Goal: Information Seeking & Learning: Learn about a topic

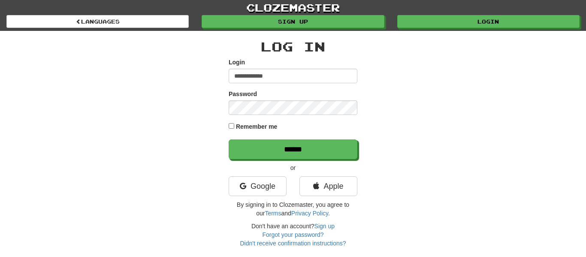
type input "**********"
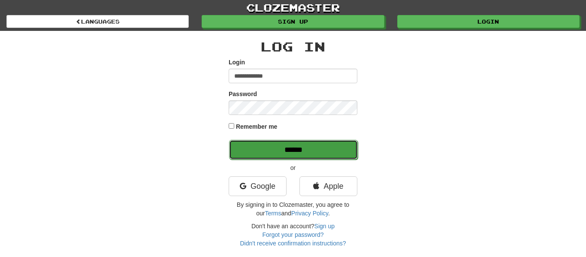
click at [265, 154] on input "******" at bounding box center [293, 150] width 129 height 20
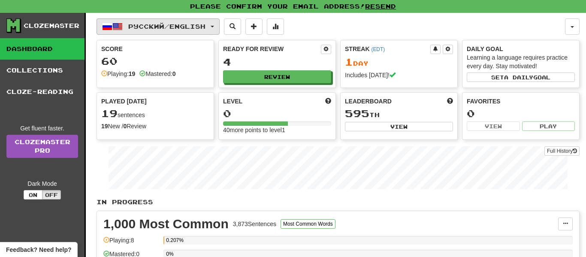
click at [205, 23] on span "Русский / English" at bounding box center [166, 26] width 77 height 7
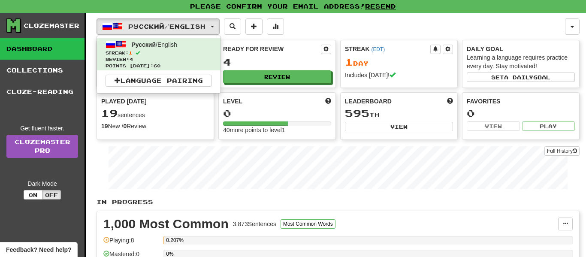
click at [367, 24] on div "Русский / English Русский / English Streak: 1 Review: 4 Points today: 60 Langua…" at bounding box center [330, 26] width 468 height 16
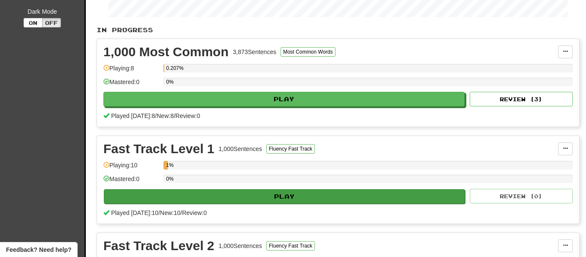
scroll to position [181, 0]
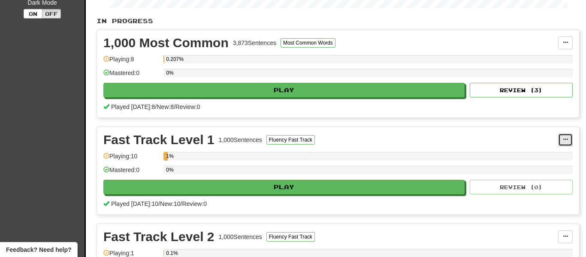
click at [564, 140] on span at bounding box center [565, 139] width 5 height 5
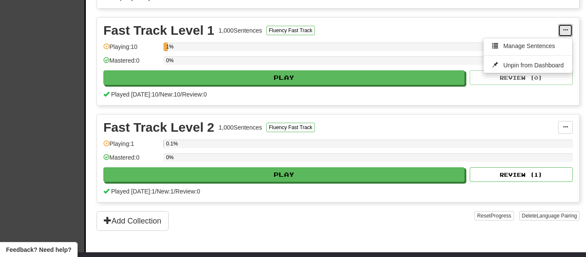
scroll to position [289, 0]
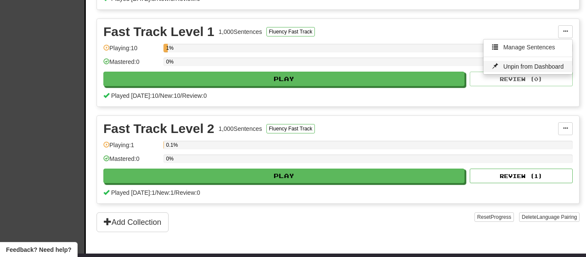
click at [515, 66] on span "Unpin from Dashboard" at bounding box center [533, 66] width 60 height 7
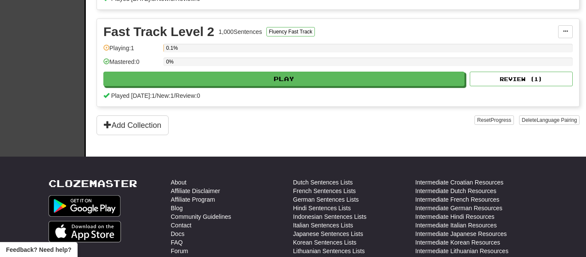
click at [563, 125] on div "Reset Progress Delete Language Pairing" at bounding box center [526, 125] width 105 height 20
click at [563, 34] on span at bounding box center [565, 31] width 5 height 5
click at [542, 64] on span "Unpin from Dashboard" at bounding box center [533, 66] width 60 height 7
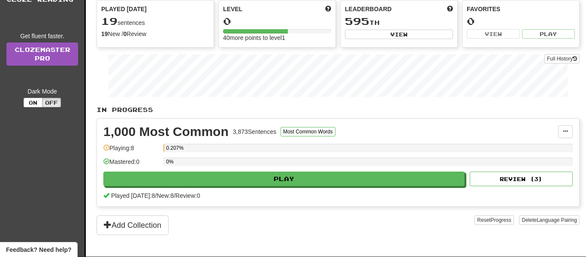
scroll to position [90, 0]
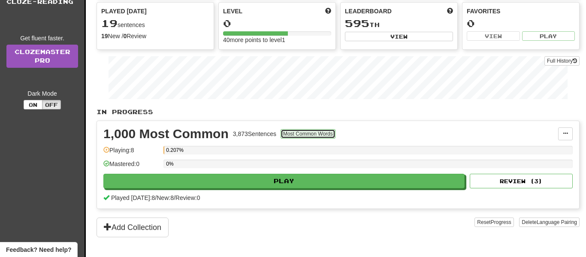
click at [312, 133] on button "Most Common Words" at bounding box center [307, 133] width 55 height 9
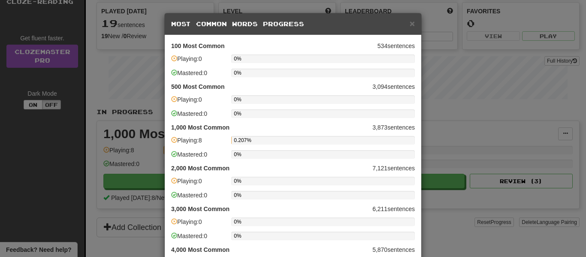
scroll to position [295, 0]
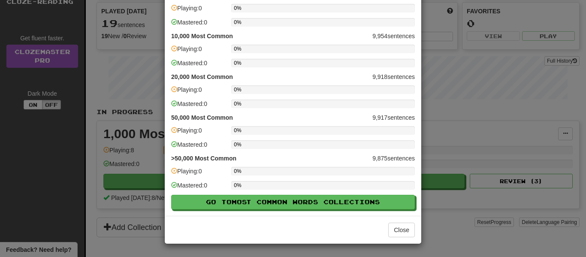
click at [533, 159] on div "× Most Common Words Progress 100 Most Common 534 sentences Playing: 0 0% Master…" at bounding box center [293, 128] width 586 height 257
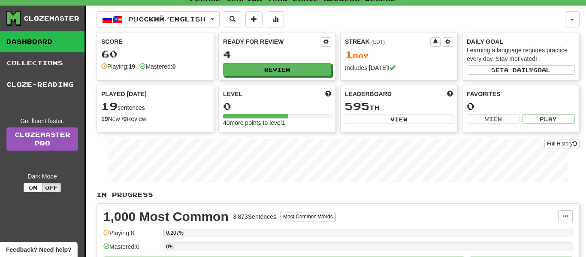
scroll to position [0, 0]
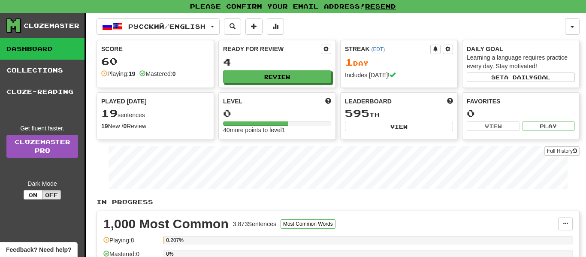
click at [141, 18] on div "Русский / English Русский / English Streak: 1 Review: 4 Points today: 60 Langua…" at bounding box center [337, 181] width 483 height 336
click at [142, 24] on span "Русский / English" at bounding box center [166, 26] width 77 height 7
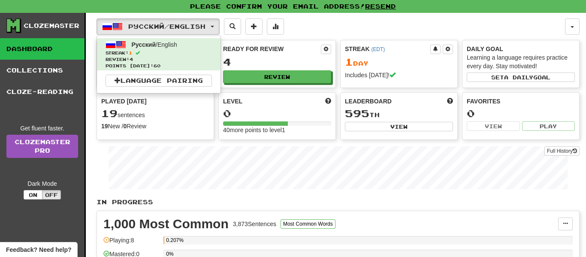
click at [369, 22] on div "Русский / English Русский / English Streak: 1 Review: 4 Points today: 60 Langua…" at bounding box center [330, 26] width 468 height 16
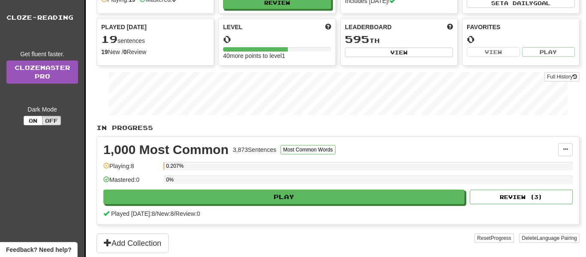
scroll to position [205, 0]
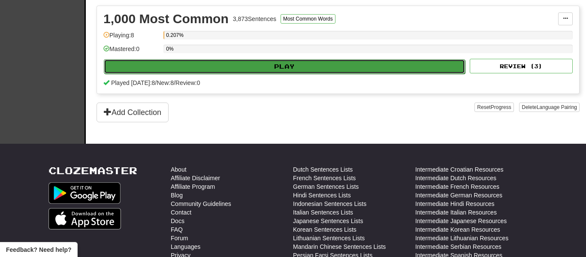
click at [343, 65] on button "Play" at bounding box center [284, 66] width 361 height 15
select select "**"
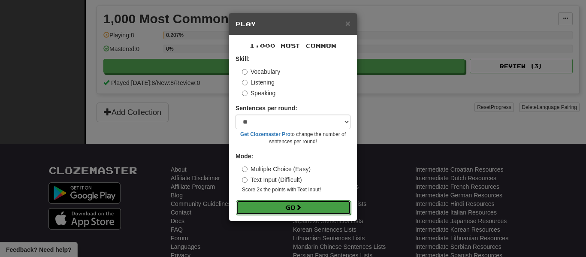
click at [339, 208] on button "Go" at bounding box center [293, 207] width 115 height 15
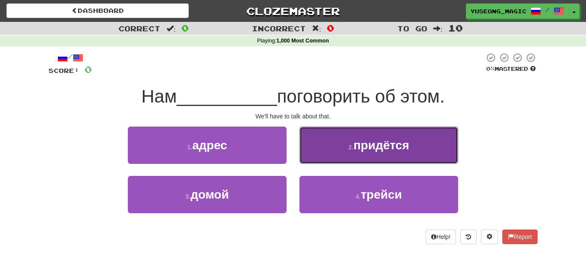
click at [340, 157] on button "2 . придётся" at bounding box center [378, 144] width 159 height 37
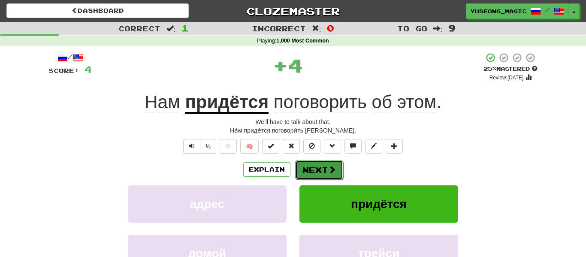
click at [310, 168] on button "Next" at bounding box center [319, 170] width 48 height 20
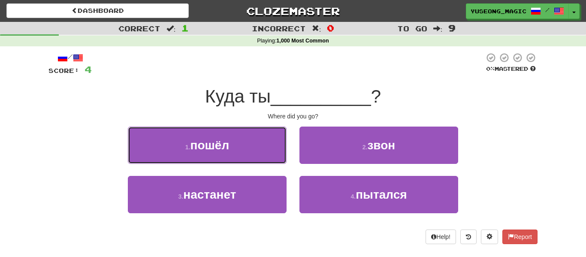
click at [263, 157] on button "1 . пошёл" at bounding box center [207, 144] width 159 height 37
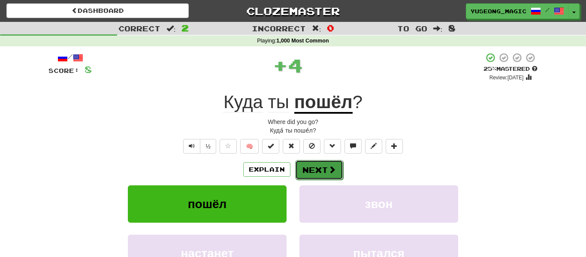
click at [330, 172] on span at bounding box center [332, 170] width 8 height 8
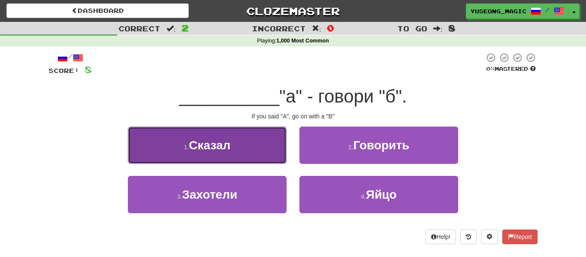
click at [266, 146] on button "1 . Сказал" at bounding box center [207, 144] width 159 height 37
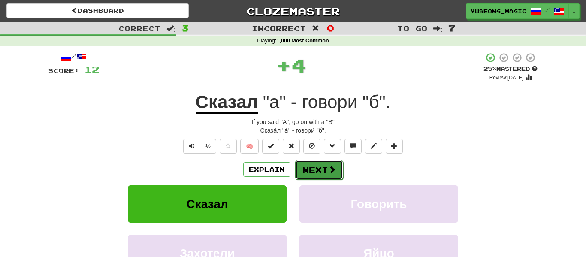
click at [314, 164] on button "Next" at bounding box center [319, 170] width 48 height 20
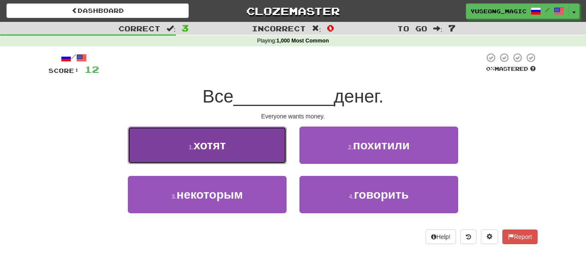
click at [282, 160] on button "1 . хотят" at bounding box center [207, 144] width 159 height 37
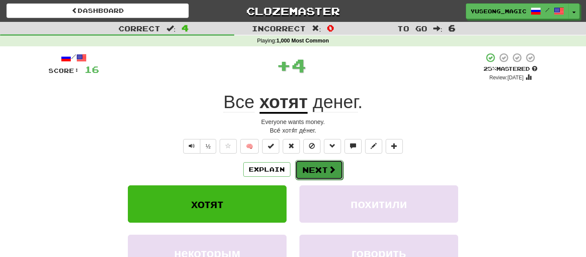
click at [316, 168] on button "Next" at bounding box center [319, 170] width 48 height 20
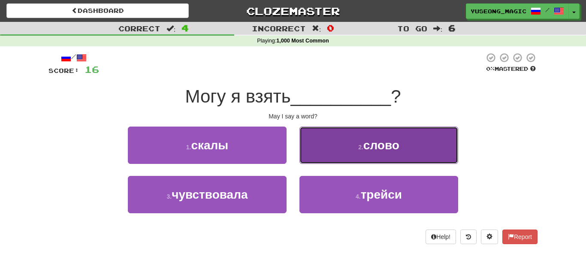
click at [328, 156] on button "2 . слово" at bounding box center [378, 144] width 159 height 37
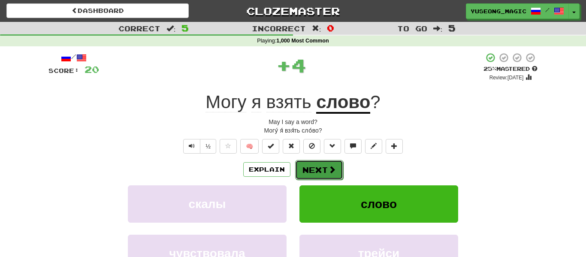
click at [313, 171] on button "Next" at bounding box center [319, 170] width 48 height 20
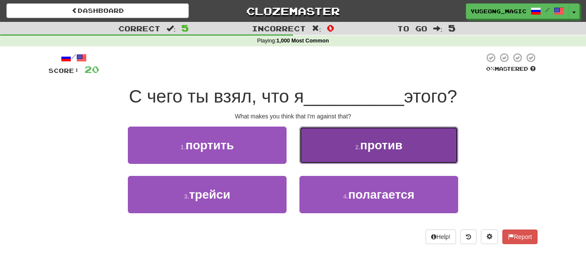
click at [352, 140] on button "2 . против" at bounding box center [378, 144] width 159 height 37
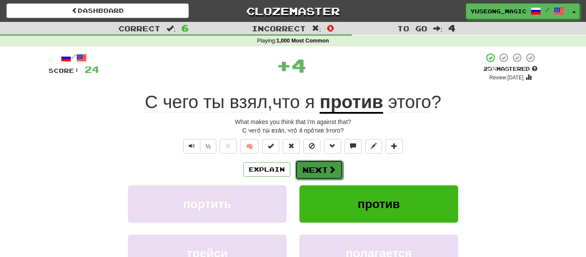
click at [313, 163] on button "Next" at bounding box center [319, 170] width 48 height 20
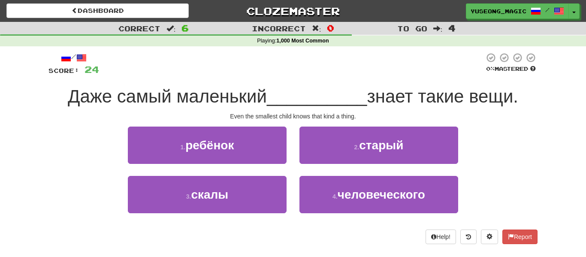
drag, startPoint x: 70, startPoint y: 93, endPoint x: 317, endPoint y: 99, distance: 247.0
click at [317, 99] on div "Даже самый маленький __________ знает такие вещи." at bounding box center [292, 97] width 489 height 24
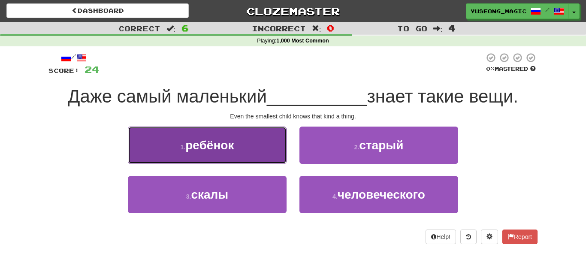
click at [257, 149] on button "1 . ребёнок" at bounding box center [207, 144] width 159 height 37
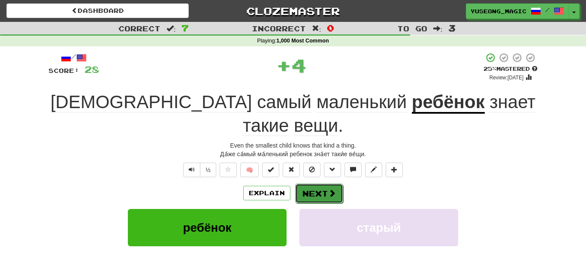
click at [332, 189] on span at bounding box center [332, 193] width 8 height 8
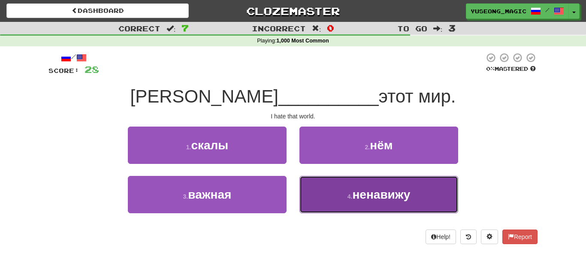
click at [320, 206] on button "4 . ненавижу" at bounding box center [378, 194] width 159 height 37
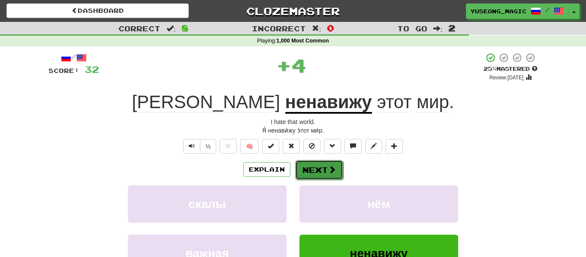
click at [307, 166] on button "Next" at bounding box center [319, 170] width 48 height 20
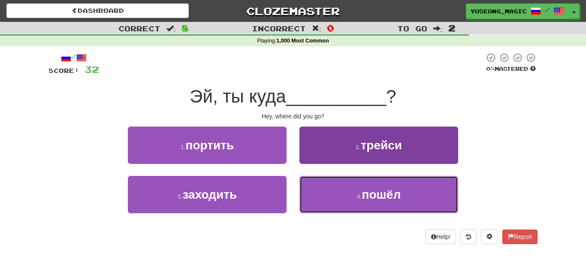
click at [305, 198] on button "4 . пошёл" at bounding box center [378, 194] width 159 height 37
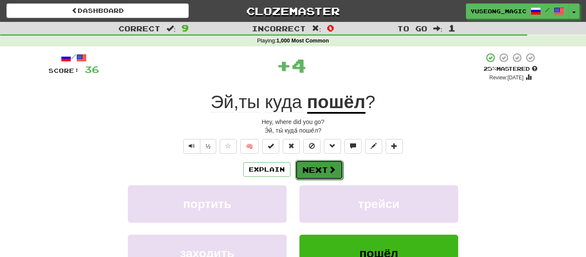
click at [313, 173] on button "Next" at bounding box center [319, 170] width 48 height 20
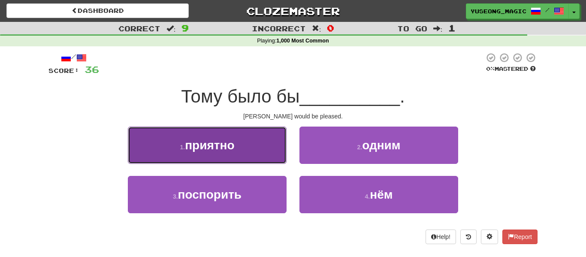
click at [280, 162] on button "1 . приятно" at bounding box center [207, 144] width 159 height 37
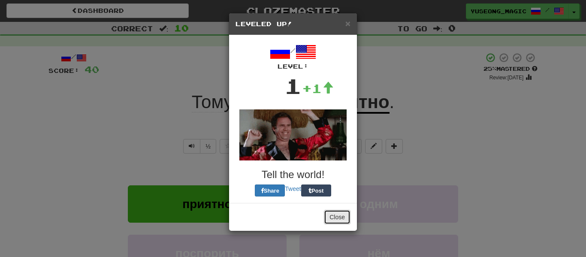
click at [336, 220] on button "Close" at bounding box center [337, 217] width 27 height 15
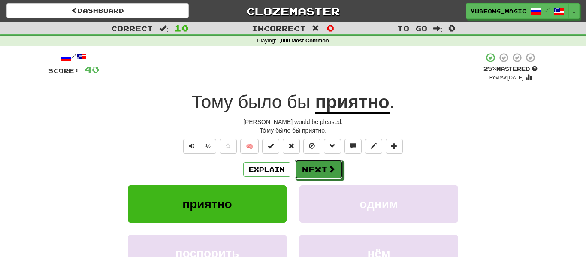
click at [321, 170] on button "Next" at bounding box center [319, 169] width 48 height 20
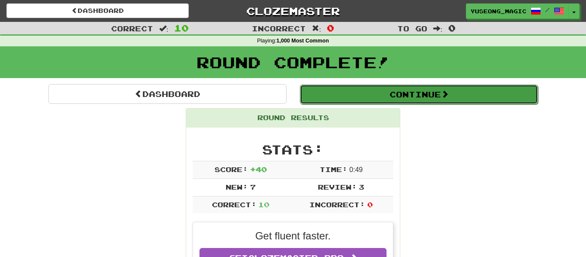
click at [387, 93] on button "Continue" at bounding box center [419, 94] width 238 height 20
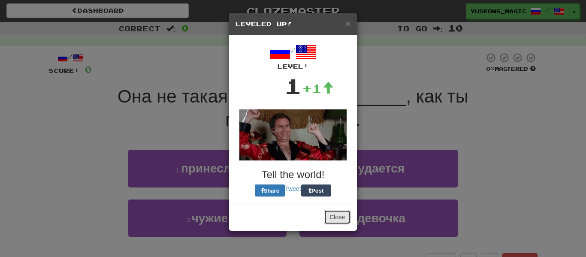
click at [337, 219] on button "Close" at bounding box center [337, 217] width 27 height 15
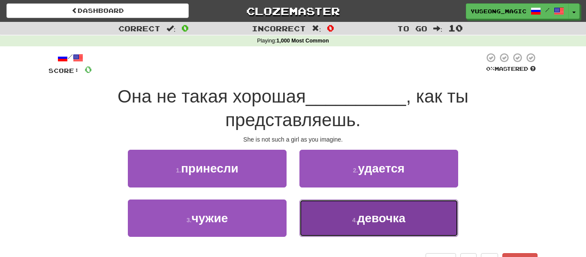
click at [325, 221] on button "4 . девочка" at bounding box center [378, 217] width 159 height 37
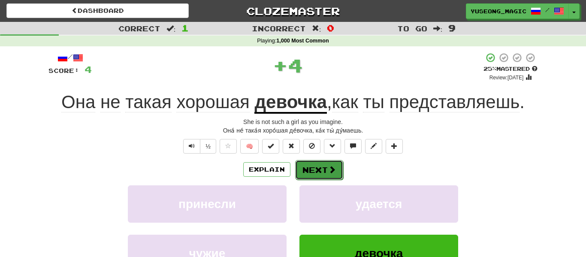
click at [324, 163] on button "Next" at bounding box center [319, 170] width 48 height 20
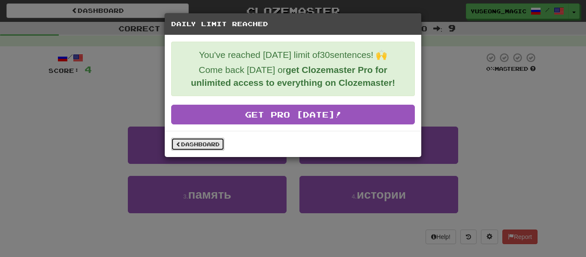
click at [209, 144] on link "Dashboard" at bounding box center [197, 144] width 53 height 13
click at [197, 142] on link "Dashboard" at bounding box center [197, 144] width 53 height 13
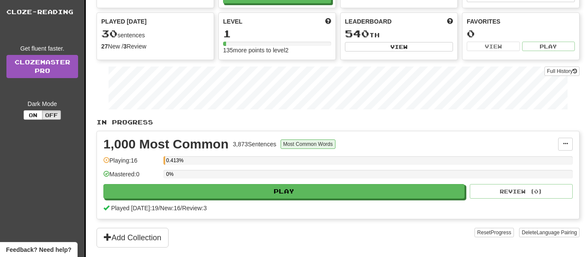
scroll to position [80, 0]
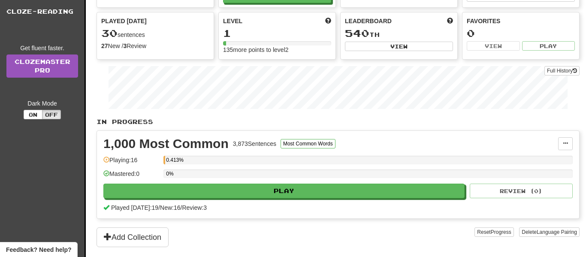
drag, startPoint x: 277, startPoint y: 143, endPoint x: 214, endPoint y: 166, distance: 67.3
click at [206, 149] on div "1,000 Most Common 3,873 Sentences Most Common Words" at bounding box center [330, 143] width 454 height 13
click at [217, 172] on div "0%" at bounding box center [367, 173] width 409 height 9
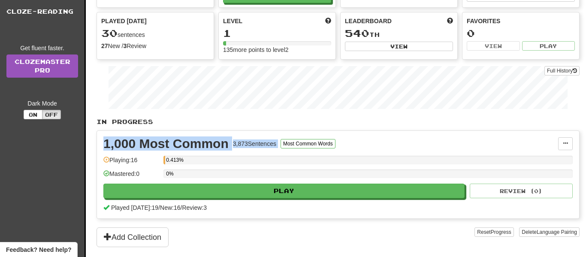
drag, startPoint x: 403, startPoint y: 138, endPoint x: 98, endPoint y: 140, distance: 304.4
click at [94, 141] on div "Clozemaster Dashboard Collections Cloze-Reading Get fluent faster. Clozemaster …" at bounding box center [292, 101] width 573 height 336
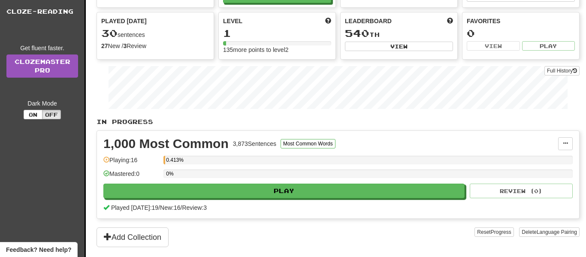
click at [147, 163] on div "Playing: 16" at bounding box center [131, 163] width 56 height 14
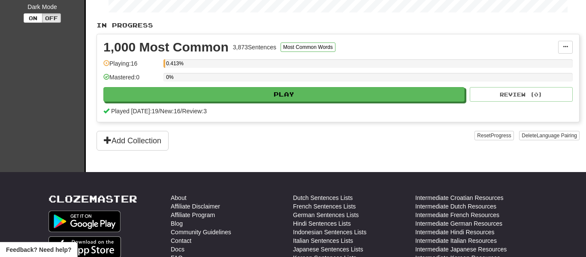
scroll to position [338, 0]
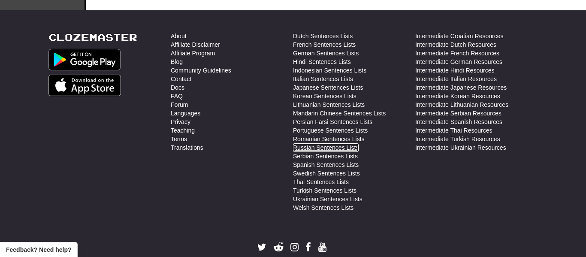
click at [348, 145] on link "Russian Sentences Lists" at bounding box center [326, 147] width 66 height 9
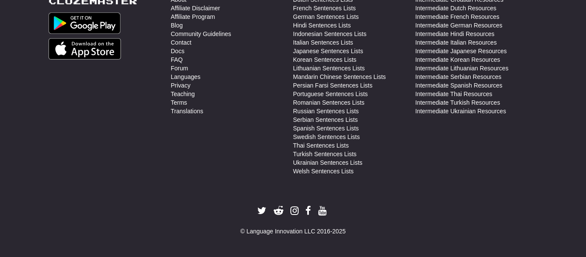
scroll to position [118, 112]
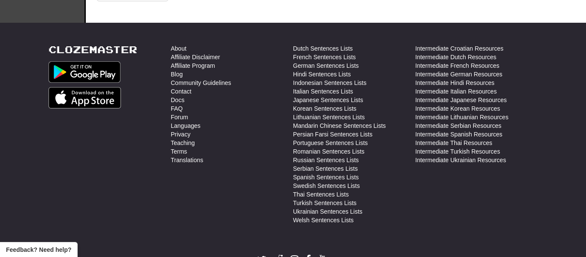
scroll to position [323, 0]
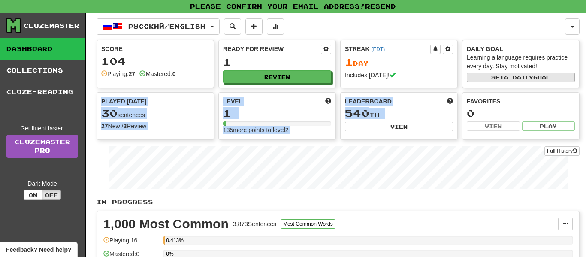
drag, startPoint x: 462, startPoint y: 96, endPoint x: 479, endPoint y: 76, distance: 26.1
click at [480, 76] on div "Score 104 Playing: 27 Mastered: 0 Ready for Review 1 Review Streak ( EDT ) 1 Da…" at bounding box center [337, 90] width 483 height 100
click at [478, 77] on button "Set a daily goal" at bounding box center [520, 76] width 108 height 9
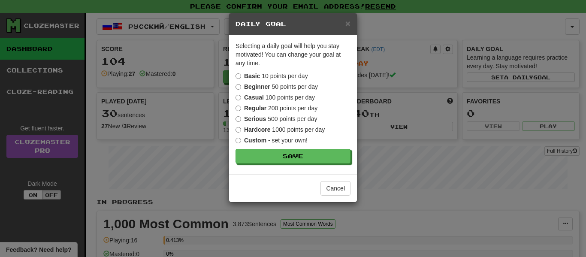
click at [440, 105] on div "× Daily Goal Selecting a daily goal will help you stay motivated ! You can chan…" at bounding box center [293, 128] width 586 height 257
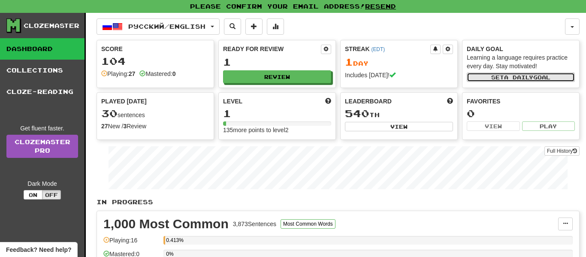
click at [512, 79] on span "a daily" at bounding box center [518, 77] width 29 height 6
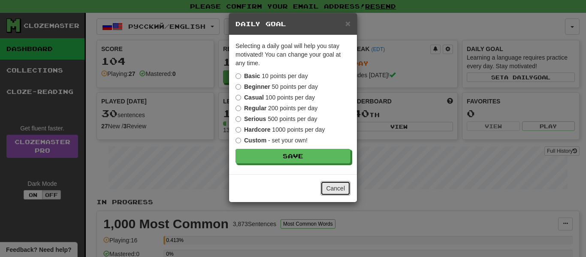
drag, startPoint x: 331, startPoint y: 183, endPoint x: 305, endPoint y: 189, distance: 27.2
click at [291, 188] on div "Cancel" at bounding box center [293, 188] width 128 height 28
click at [330, 191] on button "Cancel" at bounding box center [335, 188] width 30 height 15
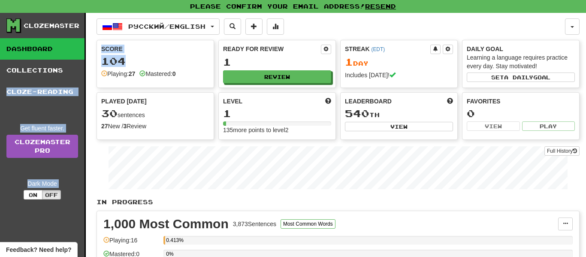
drag, startPoint x: 127, startPoint y: 55, endPoint x: 88, endPoint y: 62, distance: 39.1
click at [88, 62] on div "Clozemaster Dashboard Collections Cloze-Reading Get fluent faster. Clozemaster …" at bounding box center [292, 181] width 573 height 336
click at [367, 129] on button "View" at bounding box center [399, 126] width 108 height 9
select select "**********"
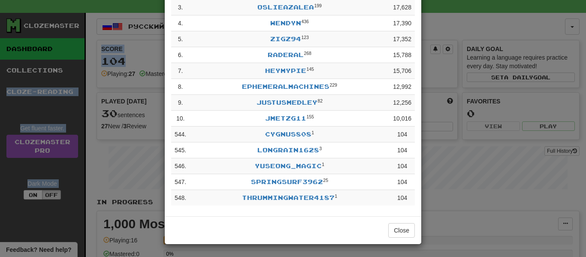
scroll to position [112, 0]
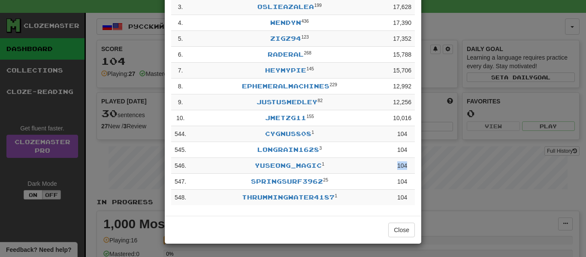
drag, startPoint x: 412, startPoint y: 161, endPoint x: 389, endPoint y: 180, distance: 29.2
click at [381, 171] on tr "546 . yuseong_magic 1 104" at bounding box center [293, 166] width 244 height 16
click at [408, 231] on button "Close" at bounding box center [401, 230] width 27 height 15
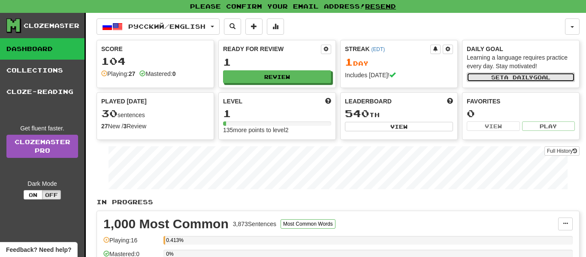
click at [524, 80] on span "a daily" at bounding box center [518, 77] width 29 height 6
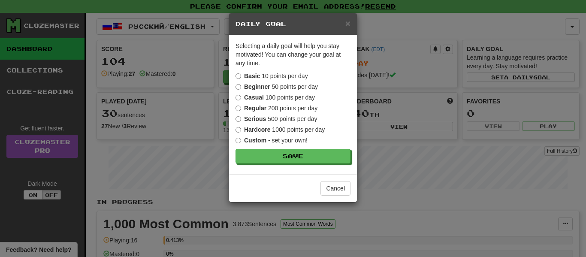
click at [301, 95] on label "Casual 100 points per day" at bounding box center [274, 97] width 79 height 9
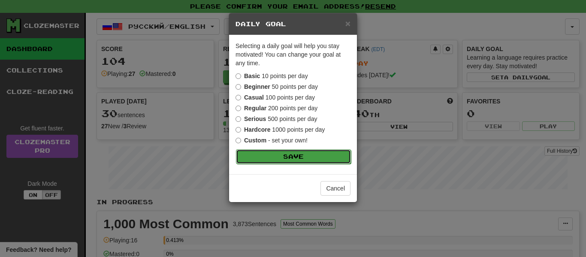
click at [297, 154] on button "Save" at bounding box center [293, 156] width 115 height 15
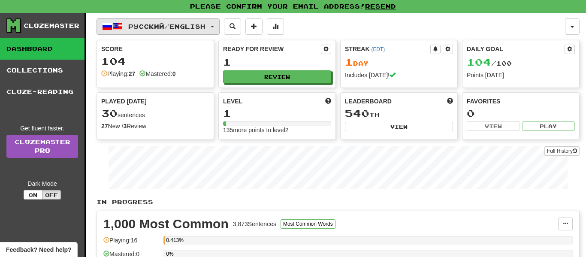
click at [196, 30] on span "Русский / English" at bounding box center [166, 26] width 77 height 7
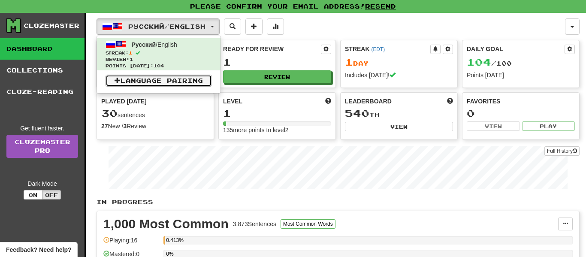
click at [206, 79] on link "Language Pairing" at bounding box center [158, 81] width 106 height 12
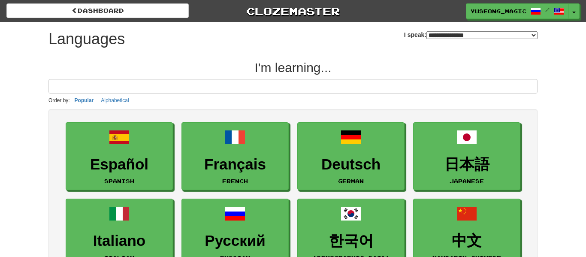
drag, startPoint x: 518, startPoint y: 38, endPoint x: 513, endPoint y: 35, distance: 5.8
click at [518, 37] on select "**********" at bounding box center [481, 35] width 111 height 8
select select "*******"
click at [426, 31] on select "**********" at bounding box center [481, 35] width 111 height 8
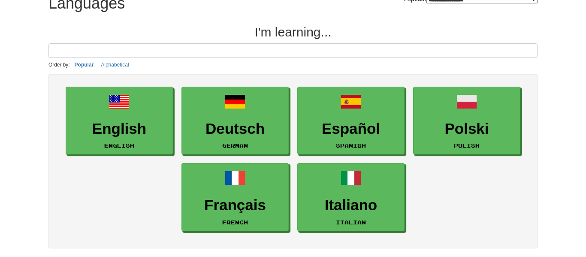
scroll to position [55, 0]
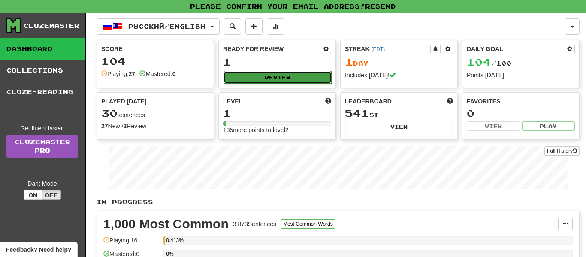
click at [252, 77] on button "Review" at bounding box center [277, 77] width 108 height 13
select select "**"
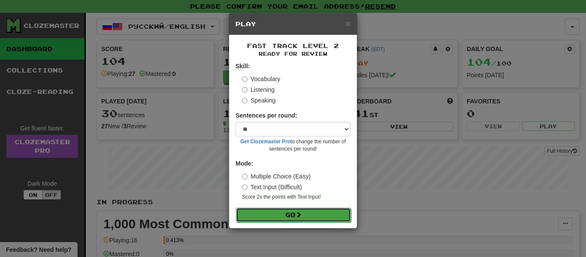
click at [317, 212] on button "Go" at bounding box center [293, 215] width 115 height 15
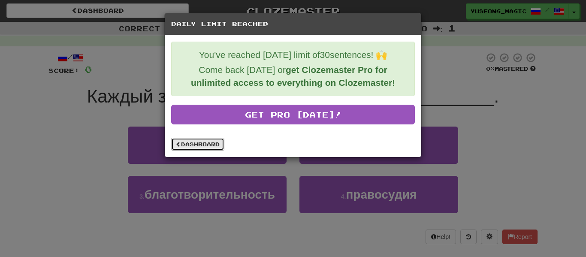
click at [214, 146] on link "Dashboard" at bounding box center [197, 144] width 53 height 13
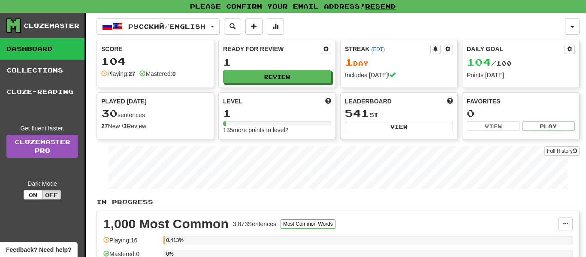
click at [578, 177] on div "Full History" at bounding box center [337, 169] width 483 height 54
click at [55, 194] on button "Off" at bounding box center [51, 194] width 19 height 9
click at [29, 194] on button "On" at bounding box center [33, 194] width 19 height 9
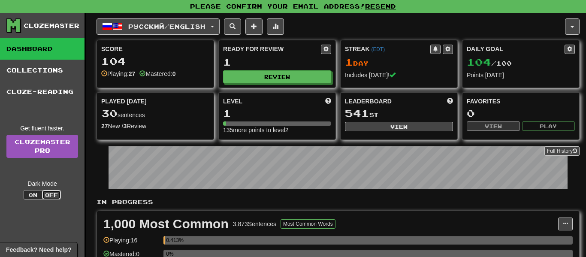
click at [57, 194] on button "Off" at bounding box center [51, 194] width 19 height 9
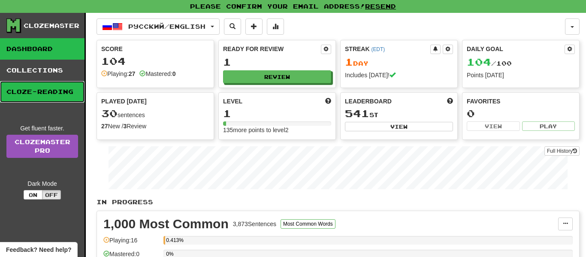
click at [24, 88] on link "Cloze-Reading" at bounding box center [42, 91] width 84 height 21
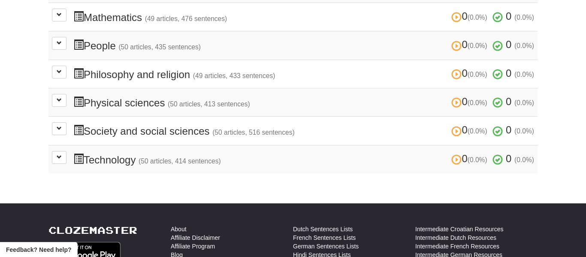
scroll to position [305, 0]
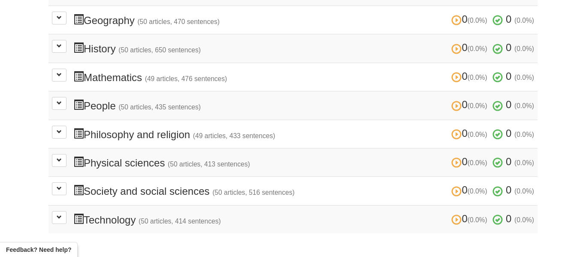
click at [213, 132] on h3 "0 (0.0%) 0 (0.0%) Philosophy and religion (49 articles, 433 sentences) 0 (0.0%)…" at bounding box center [303, 134] width 460 height 12
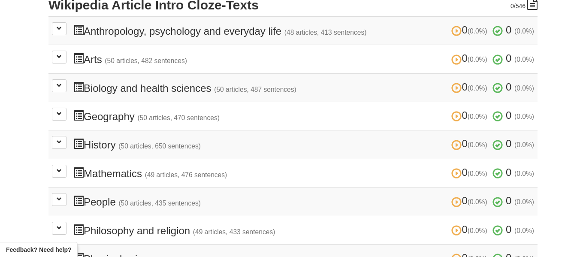
scroll to position [187, 0]
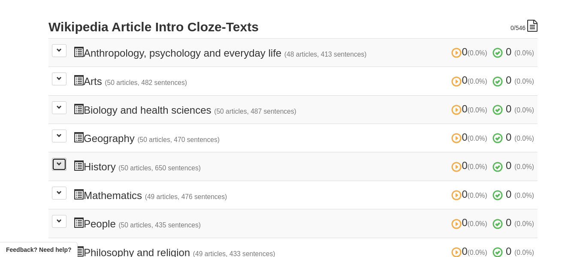
click at [63, 163] on button at bounding box center [59, 164] width 15 height 13
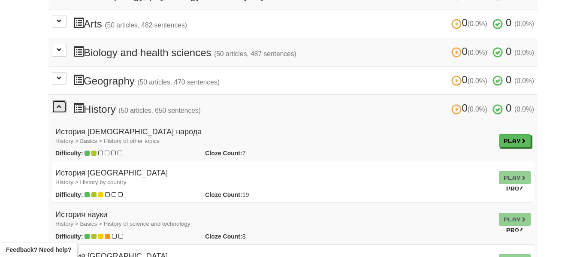
scroll to position [231, 0]
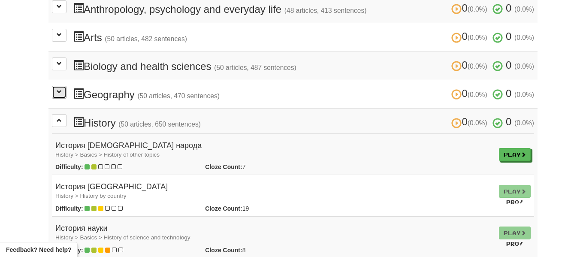
click at [60, 93] on span at bounding box center [59, 91] width 5 height 5
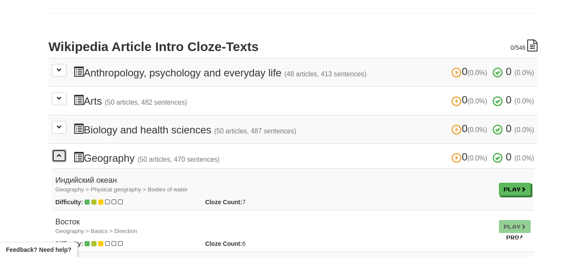
scroll to position [181, 0]
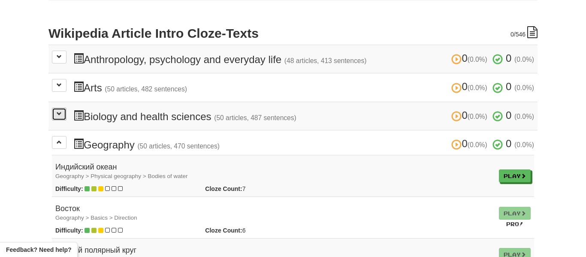
click at [57, 117] on button at bounding box center [59, 114] width 15 height 13
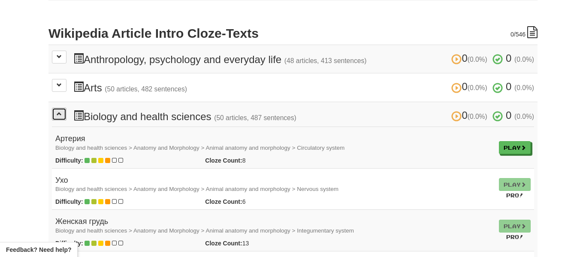
click at [57, 116] on span at bounding box center [59, 113] width 5 height 5
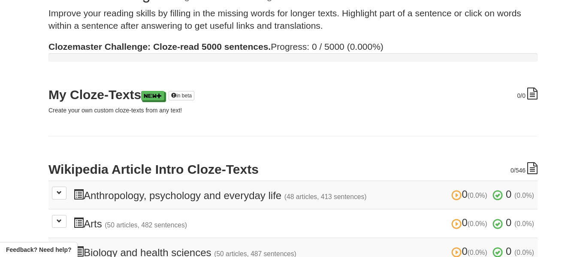
scroll to position [0, 0]
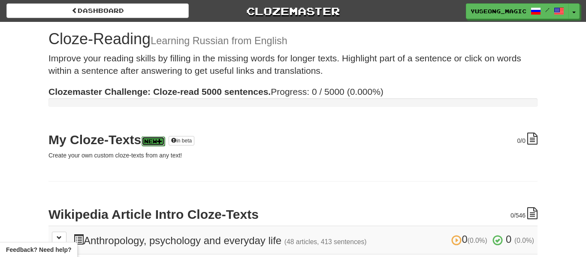
click at [163, 140] on link "New" at bounding box center [152, 140] width 23 height 9
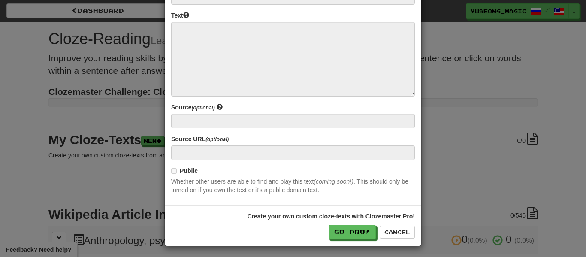
scroll to position [101, 0]
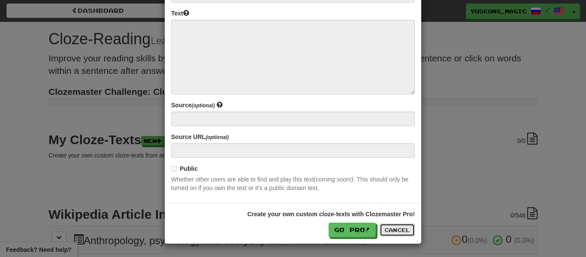
click at [406, 226] on button "Cancel" at bounding box center [396, 229] width 35 height 13
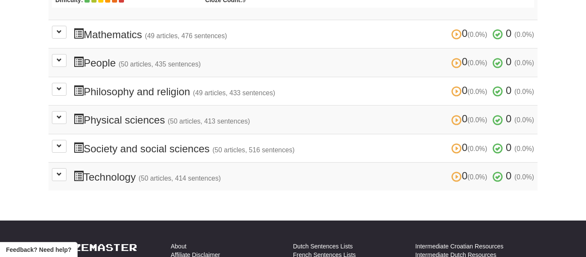
scroll to position [4505, 0]
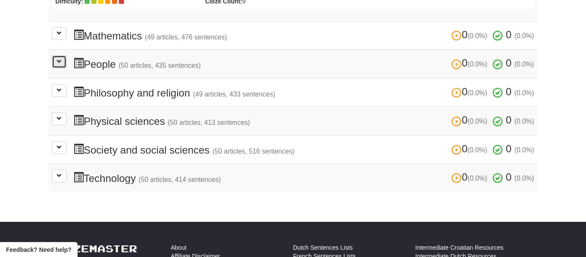
click at [55, 60] on button at bounding box center [59, 61] width 15 height 13
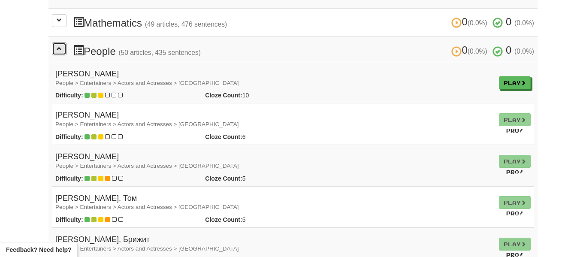
scroll to position [4476, 0]
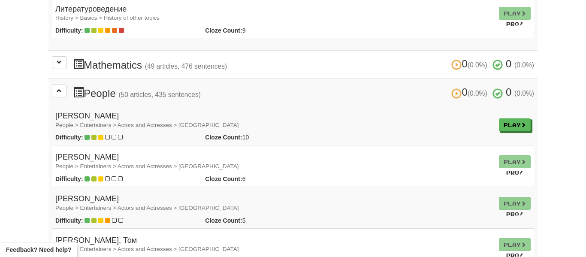
click at [58, 93] on span at bounding box center [59, 90] width 5 height 5
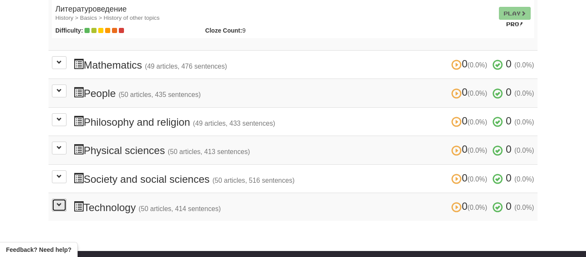
click at [57, 207] on span at bounding box center [59, 204] width 5 height 5
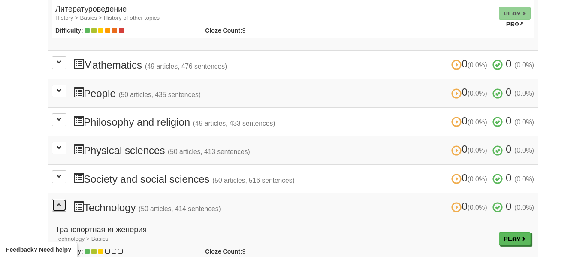
click at [57, 207] on span at bounding box center [59, 204] width 5 height 5
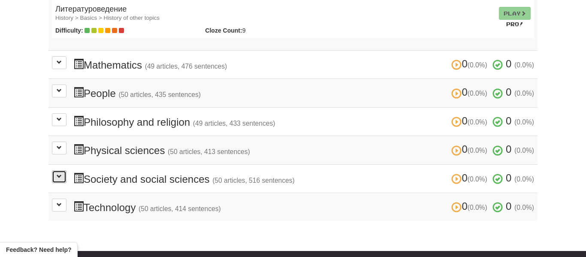
click at [60, 179] on span at bounding box center [59, 176] width 5 height 5
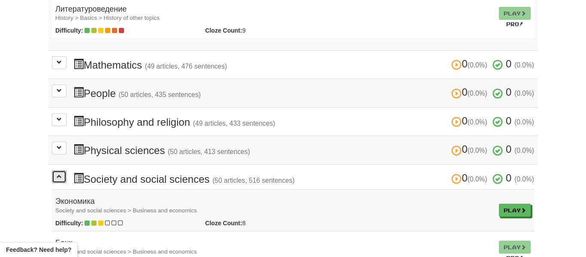
drag, startPoint x: 60, startPoint y: 182, endPoint x: 27, endPoint y: 217, distance: 48.5
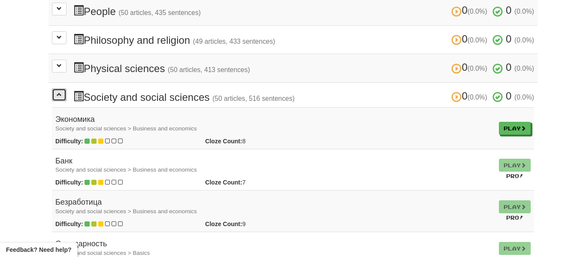
scroll to position [4550, 0]
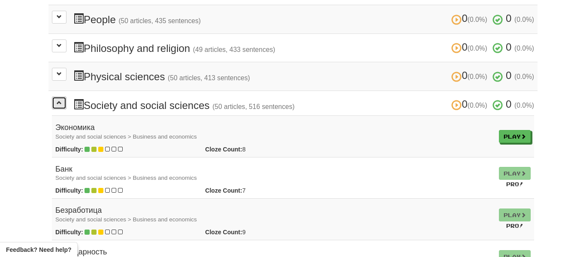
click at [57, 105] on span at bounding box center [59, 102] width 5 height 5
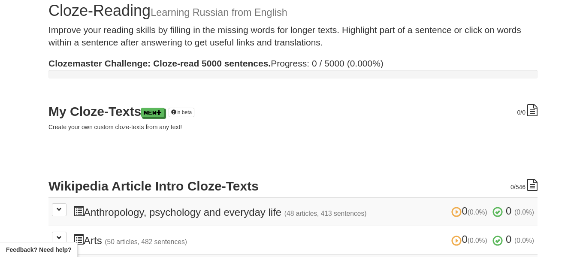
scroll to position [0, 0]
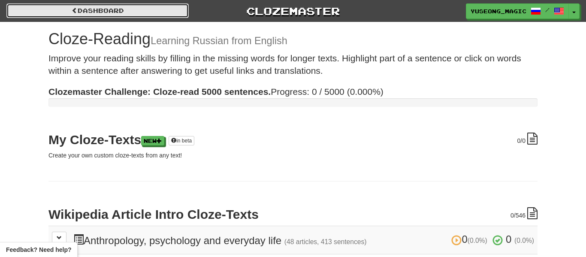
click at [156, 12] on link "Dashboard" at bounding box center [97, 10] width 182 height 15
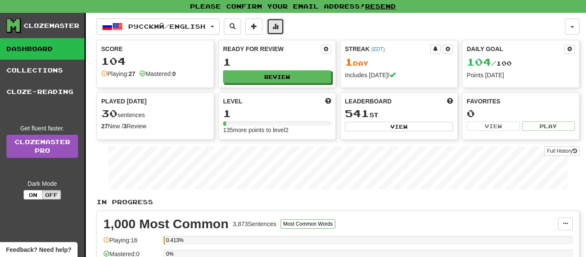
click at [278, 24] on span at bounding box center [275, 26] width 6 height 6
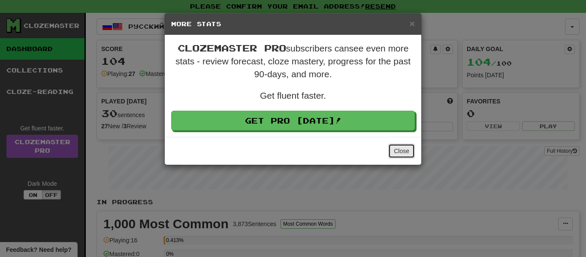
click at [396, 151] on button "Close" at bounding box center [401, 151] width 27 height 15
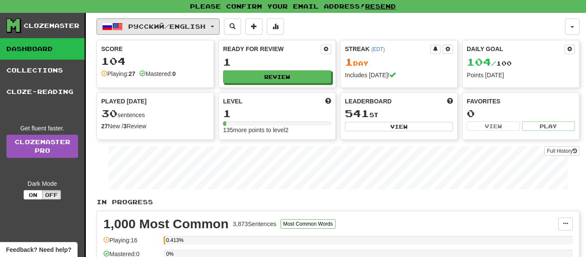
drag, startPoint x: 180, startPoint y: 32, endPoint x: 185, endPoint y: 35, distance: 6.1
click at [185, 35] on div "Русский / English Русский / English Streak: 1 Review: 1 Daily Goal: 104 / 100 L…" at bounding box center [337, 181] width 483 height 336
click at [181, 28] on span "Русский / English" at bounding box center [166, 26] width 77 height 7
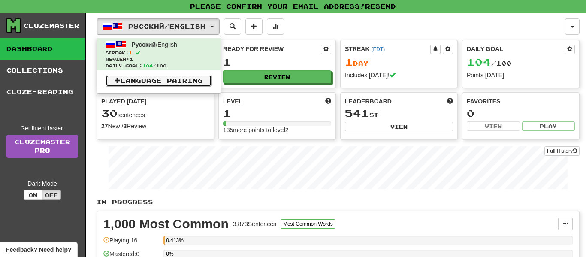
click at [185, 84] on link "Language Pairing" at bounding box center [158, 81] width 106 height 12
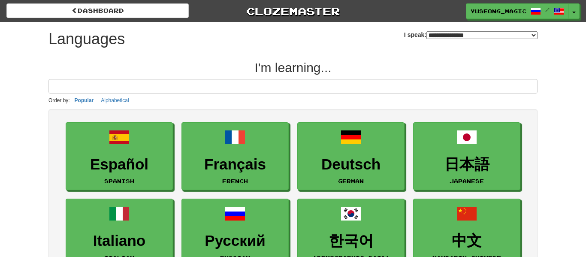
click at [493, 32] on select "**********" at bounding box center [481, 35] width 111 height 8
click at [426, 31] on select "**********" at bounding box center [481, 35] width 111 height 8
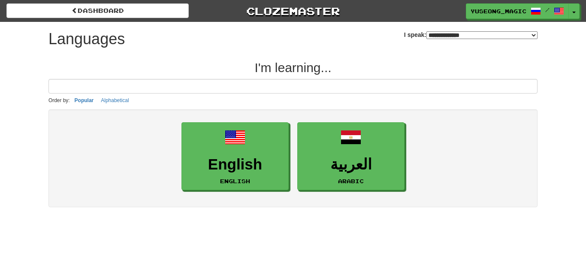
click at [451, 33] on select "**********" at bounding box center [481, 35] width 111 height 8
click at [426, 31] on select "**********" at bounding box center [481, 35] width 111 height 8
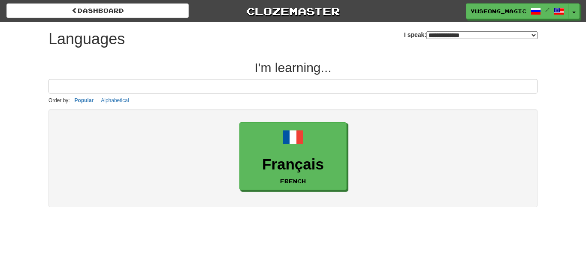
click at [482, 36] on select "**********" at bounding box center [481, 35] width 111 height 8
click at [426, 31] on select "**********" at bounding box center [481, 35] width 111 height 8
click at [428, 36] on select "**********" at bounding box center [481, 35] width 111 height 8
click at [426, 31] on select "**********" at bounding box center [481, 35] width 111 height 8
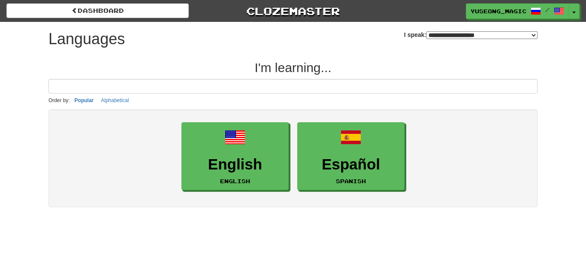
click at [459, 37] on select "**********" at bounding box center [481, 35] width 111 height 8
click at [426, 31] on select "**********" at bounding box center [481, 35] width 111 height 8
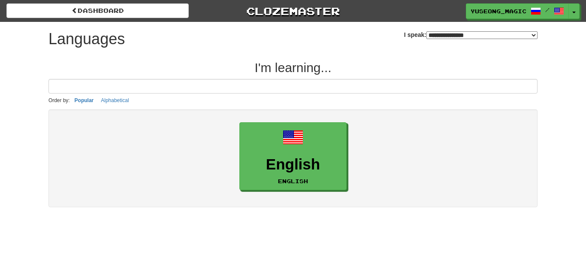
click at [466, 30] on div "**********" at bounding box center [470, 31] width 133 height 19
drag, startPoint x: 457, startPoint y: 34, endPoint x: 460, endPoint y: 29, distance: 5.2
click at [458, 33] on select "**********" at bounding box center [481, 35] width 111 height 8
click at [426, 31] on select "**********" at bounding box center [481, 35] width 111 height 8
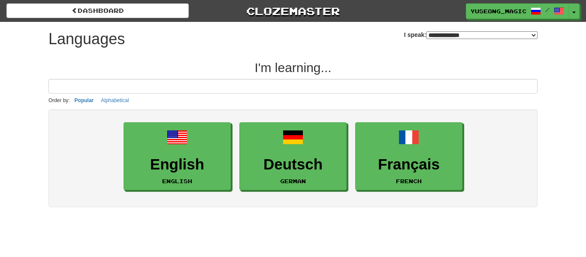
click at [477, 33] on select "**********" at bounding box center [481, 35] width 111 height 8
select select "*******"
click at [426, 31] on select "**********" at bounding box center [481, 35] width 111 height 8
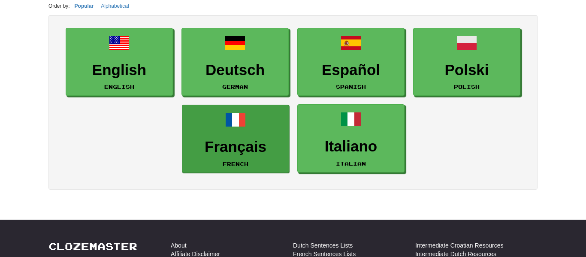
scroll to position [106, 0]
